Goal: Information Seeking & Learning: Learn about a topic

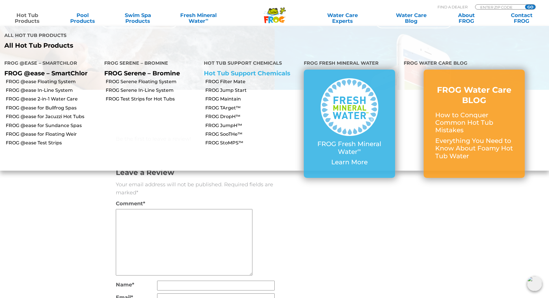
click at [273, 70] on link "Hot Tub Support Chemicals" at bounding box center [247, 73] width 86 height 7
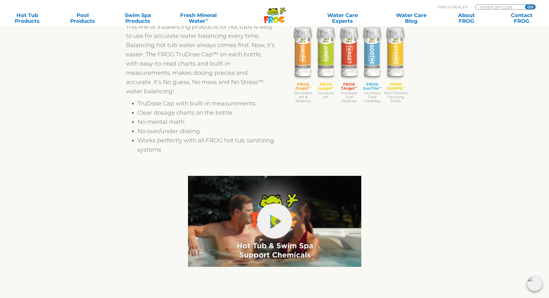
scroll to position [217, 0]
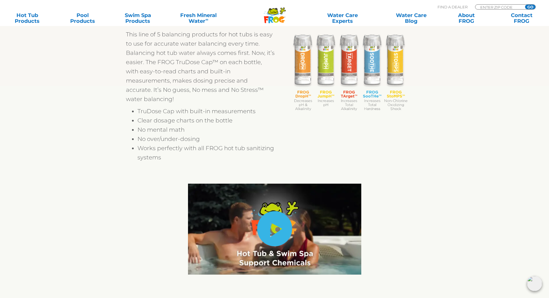
click at [279, 227] on link "hide-me" at bounding box center [274, 228] width 35 height 35
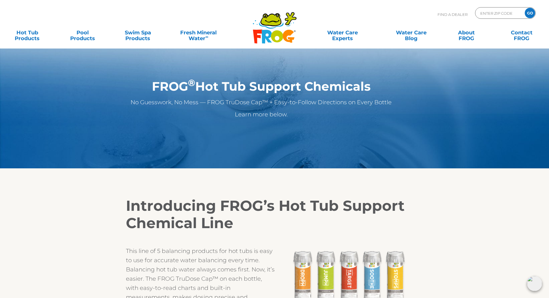
click at [435, 209] on div "Introducing FROG’s Hot Tub Support Chemical Line This line of 5 balancing produ…" at bounding box center [274, 288] width 355 height 210
click at [272, 33] on icon at bounding box center [277, 36] width 12 height 12
